Goal: Task Accomplishment & Management: Manage account settings

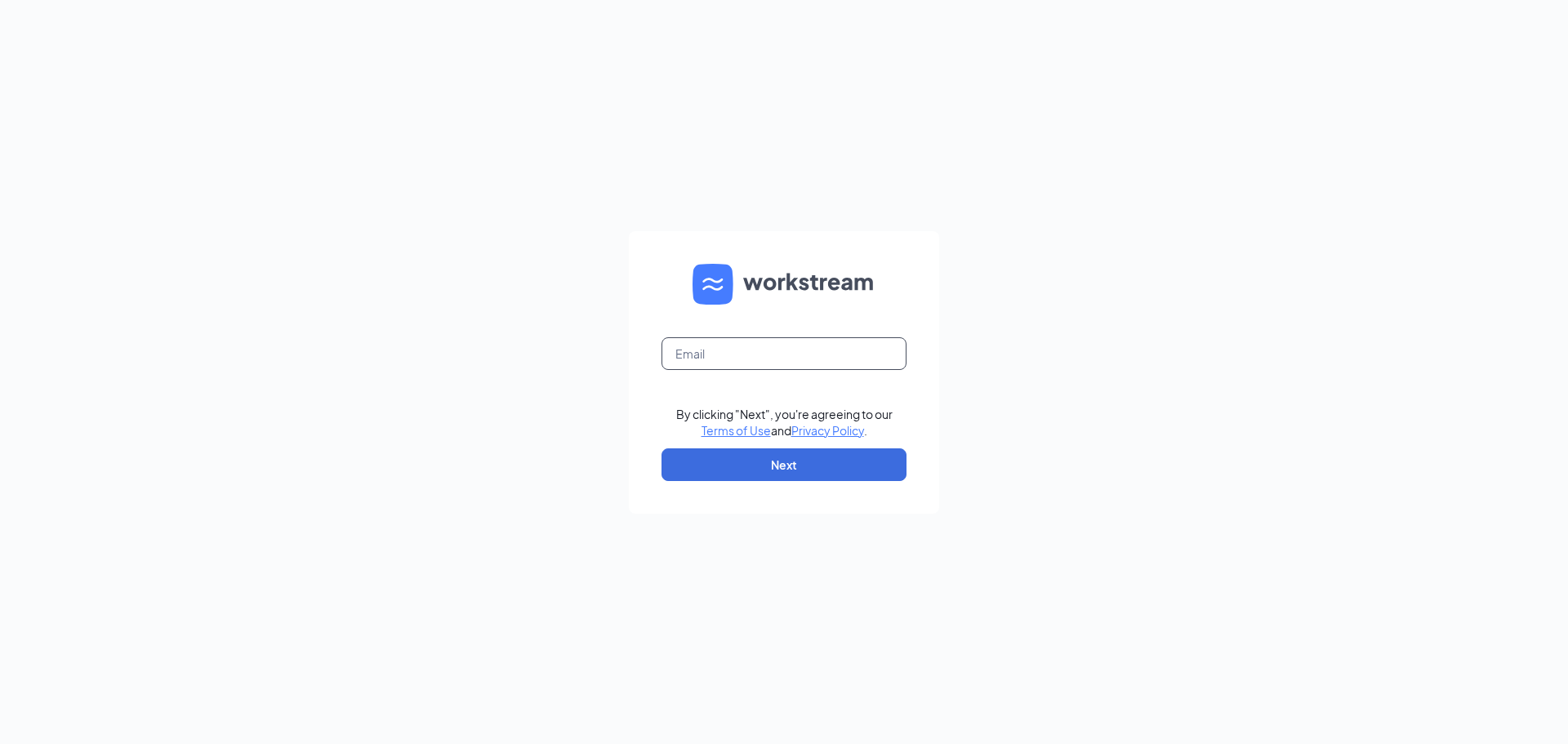
click at [696, 340] on input "text" at bounding box center [784, 353] width 245 height 32
type input "[EMAIL_ADDRESS][DOMAIN_NAME]"
click at [820, 457] on button "Next" at bounding box center [784, 464] width 245 height 32
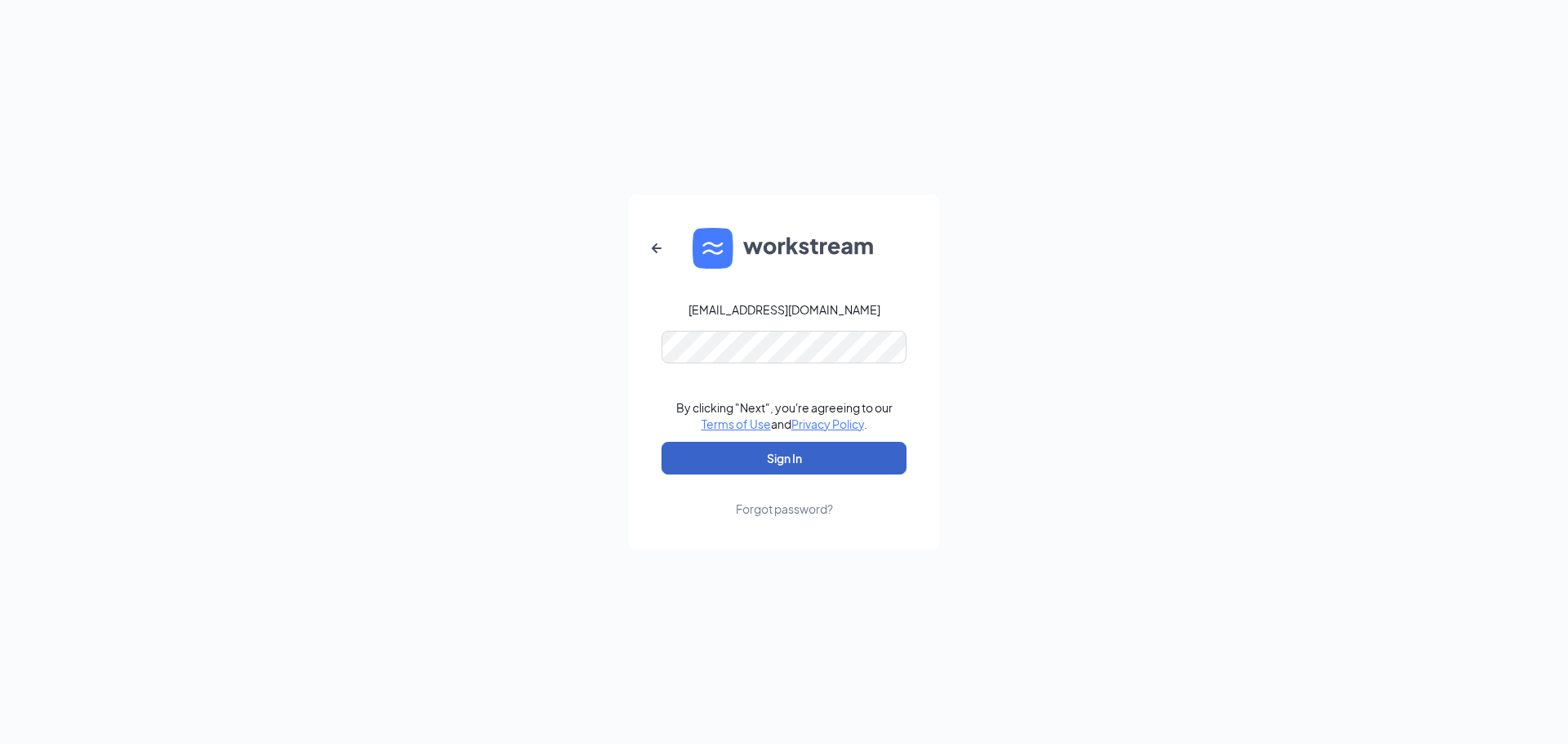
click at [781, 460] on button "Sign In" at bounding box center [784, 458] width 245 height 32
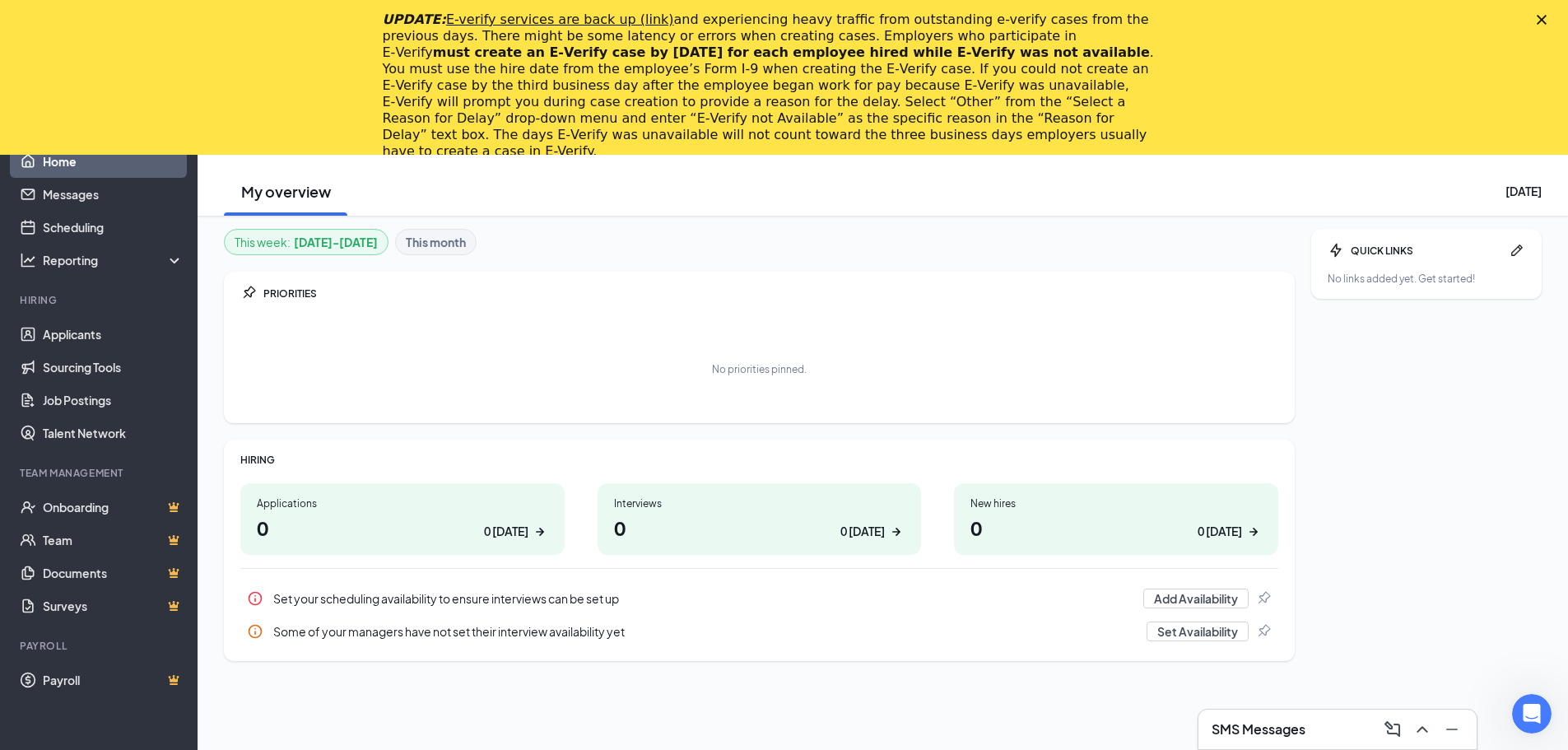
scroll to position [154, 0]
